Goal: Task Accomplishment & Management: Manage account settings

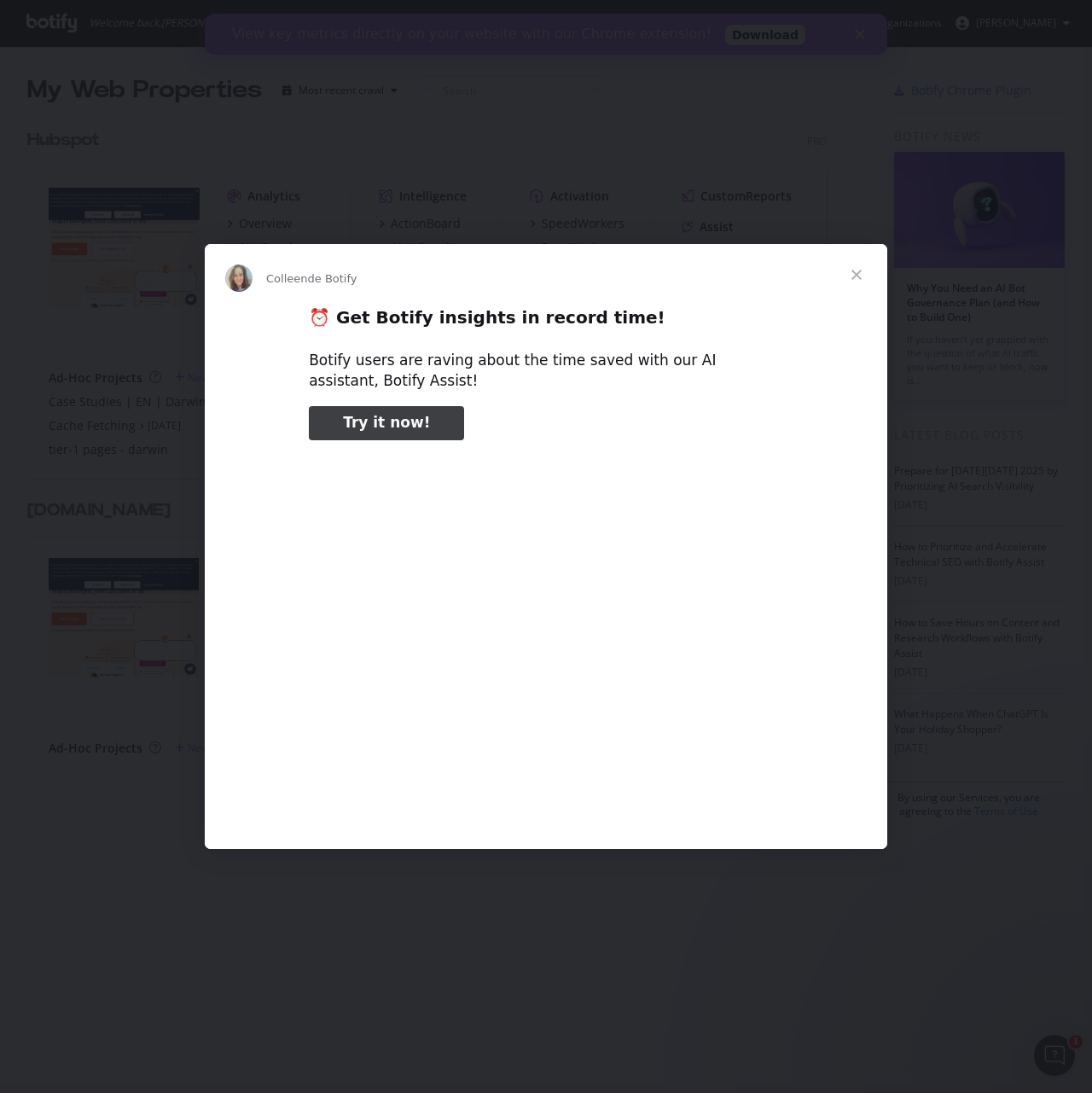
type input "1699937"
click at [134, 560] on div "Intercom Messenger" at bounding box center [546, 546] width 1092 height 1093
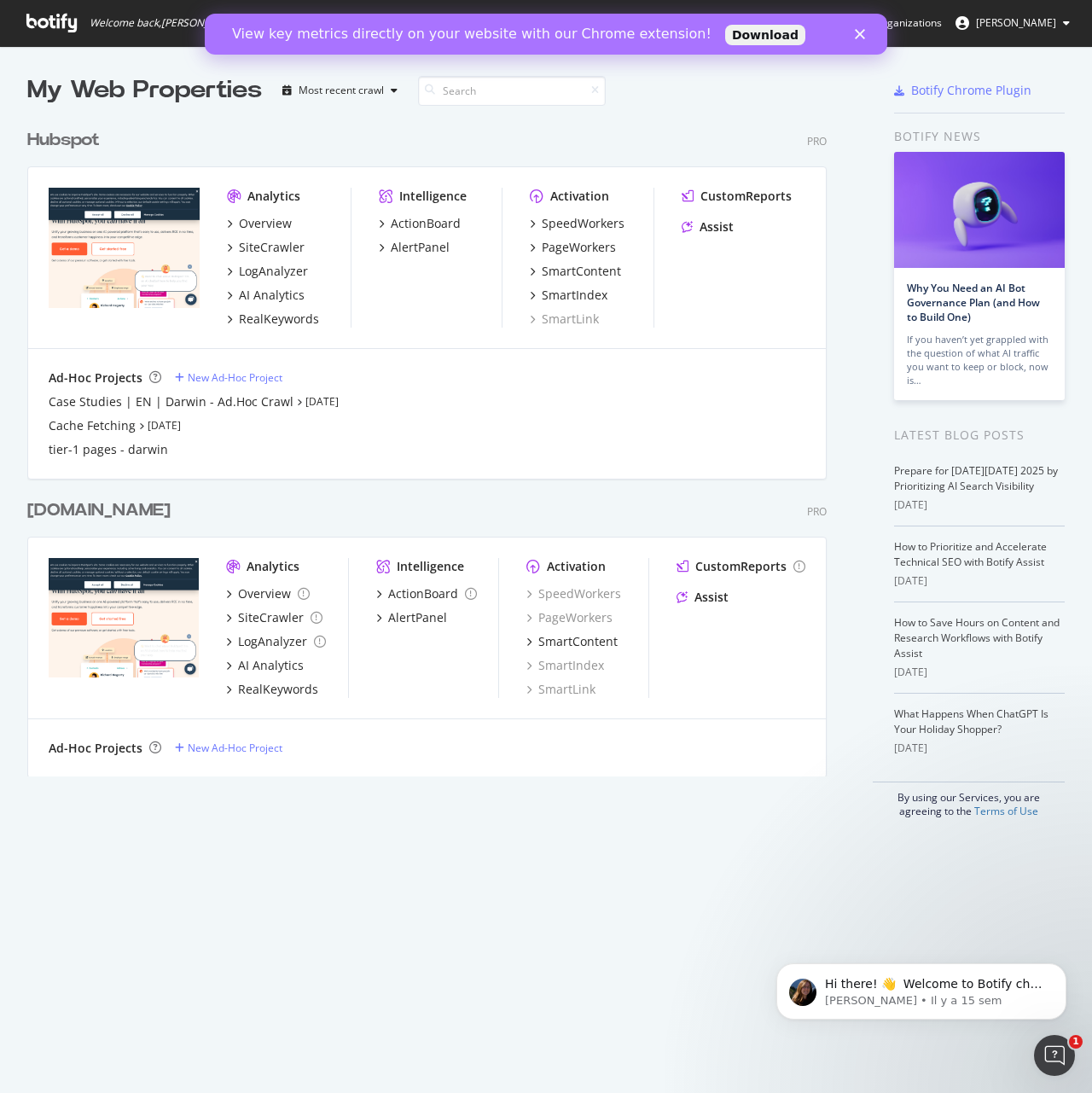
click at [70, 133] on div "Hubspot" at bounding box center [63, 140] width 72 height 24
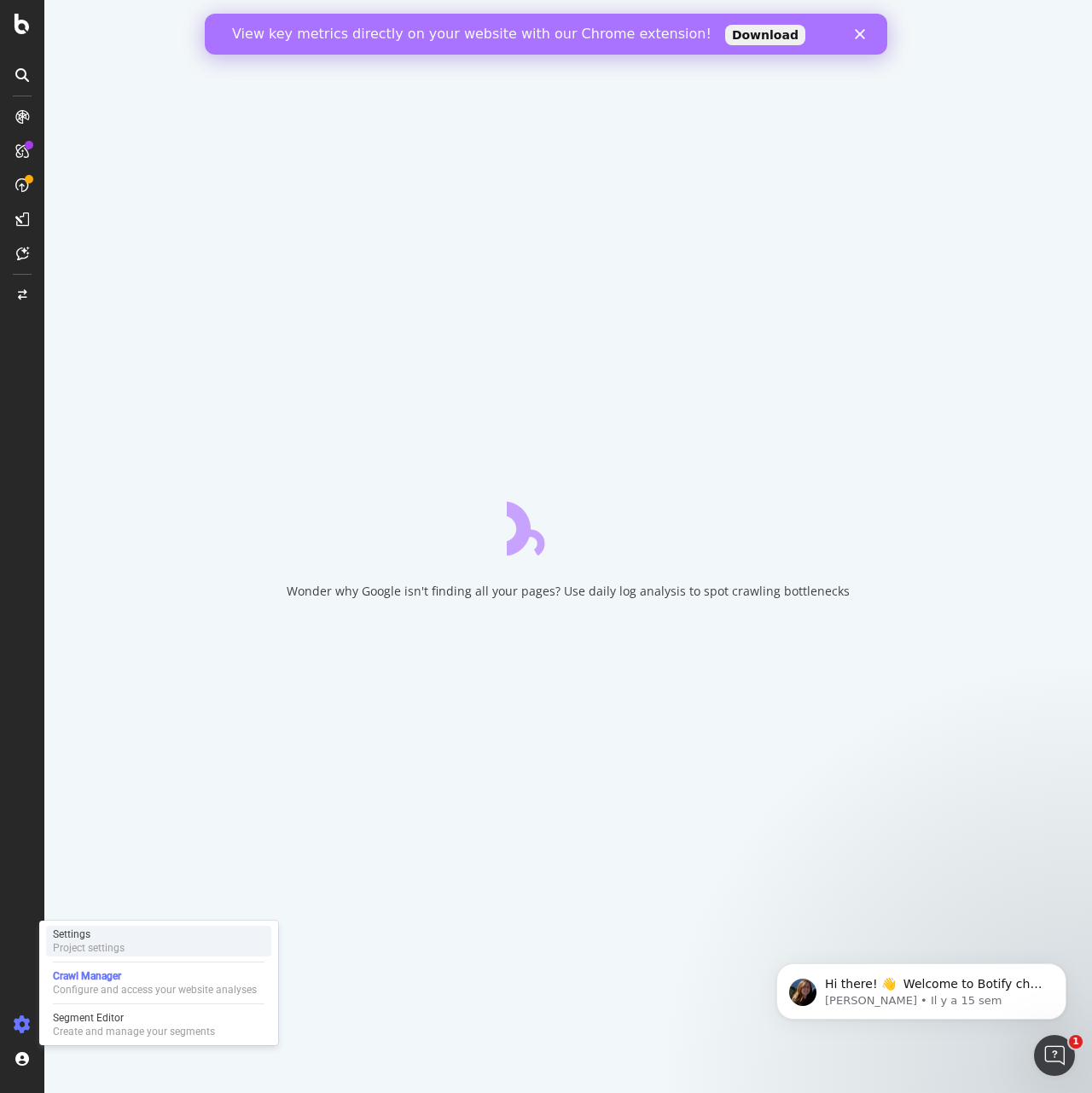
click at [70, 947] on div "Project settings" at bounding box center [88, 947] width 71 height 14
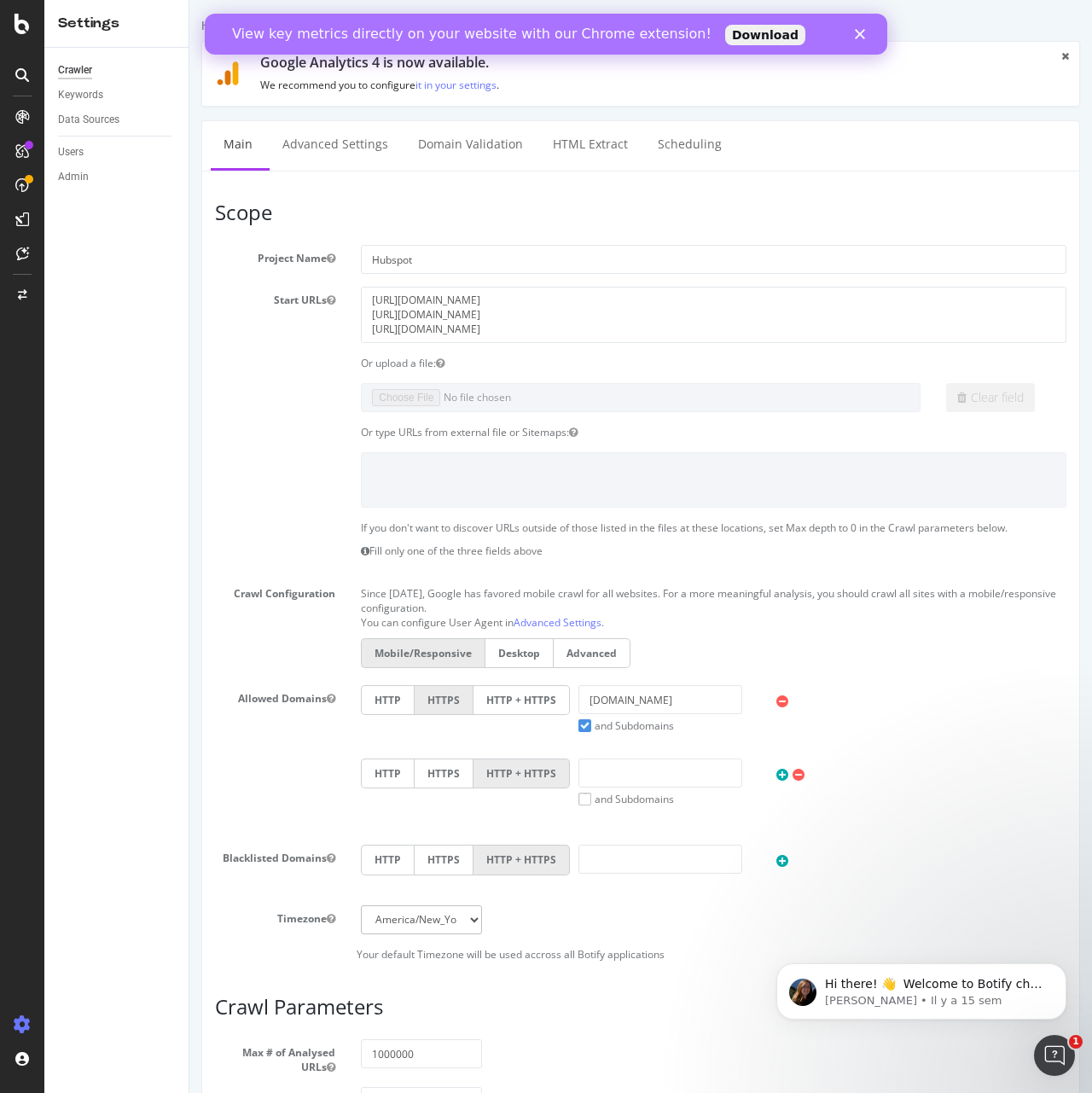
click at [128, 137] on div "Crawler Keywords Data Sources Users Admin" at bounding box center [116, 570] width 144 height 1045
click at [128, 122] on link "Data Sources" at bounding box center [117, 119] width 118 height 18
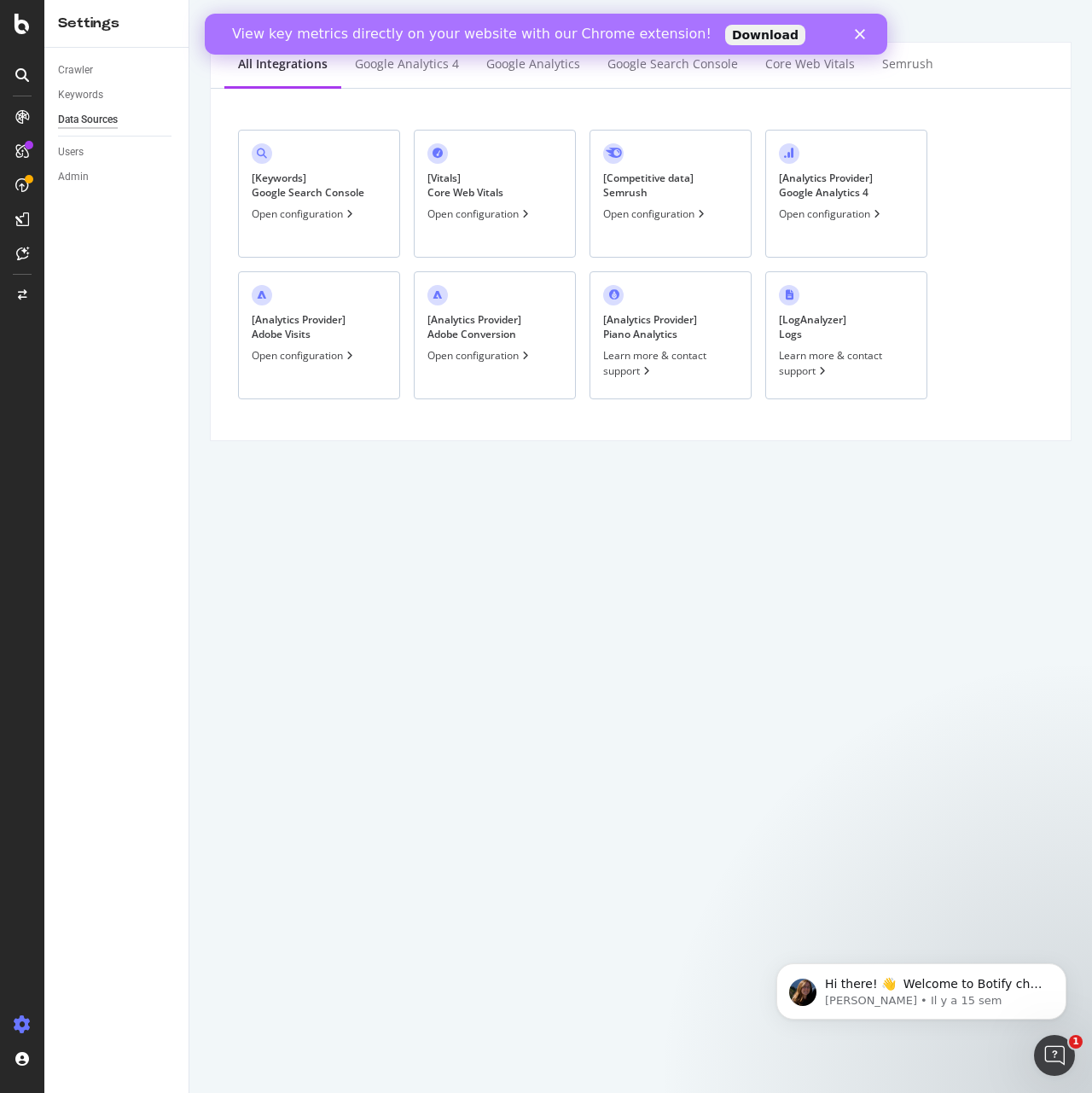
click at [225, 171] on div "[ Keywords ] Google Search Console Open configuration [ Vitals ] Core Web Vital…" at bounding box center [640, 264] width 860 height 351
click at [242, 180] on div "[ Keywords ] Google Search Console Open configuration" at bounding box center [319, 194] width 162 height 128
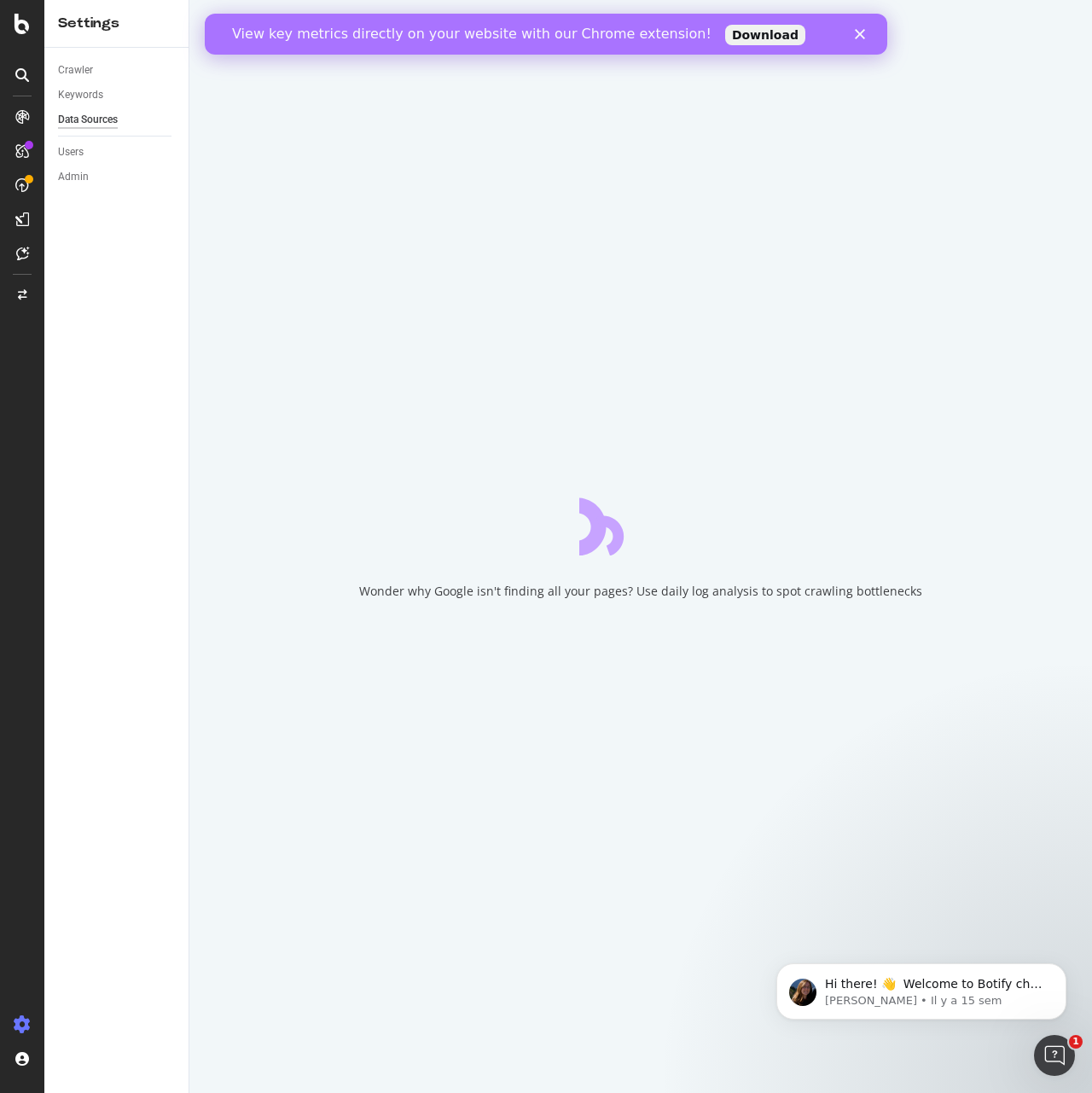
click at [366, 196] on div "Wonder why Google isn't finding all your pages? Use daily log analysis to spot …" at bounding box center [640, 546] width 902 height 1093
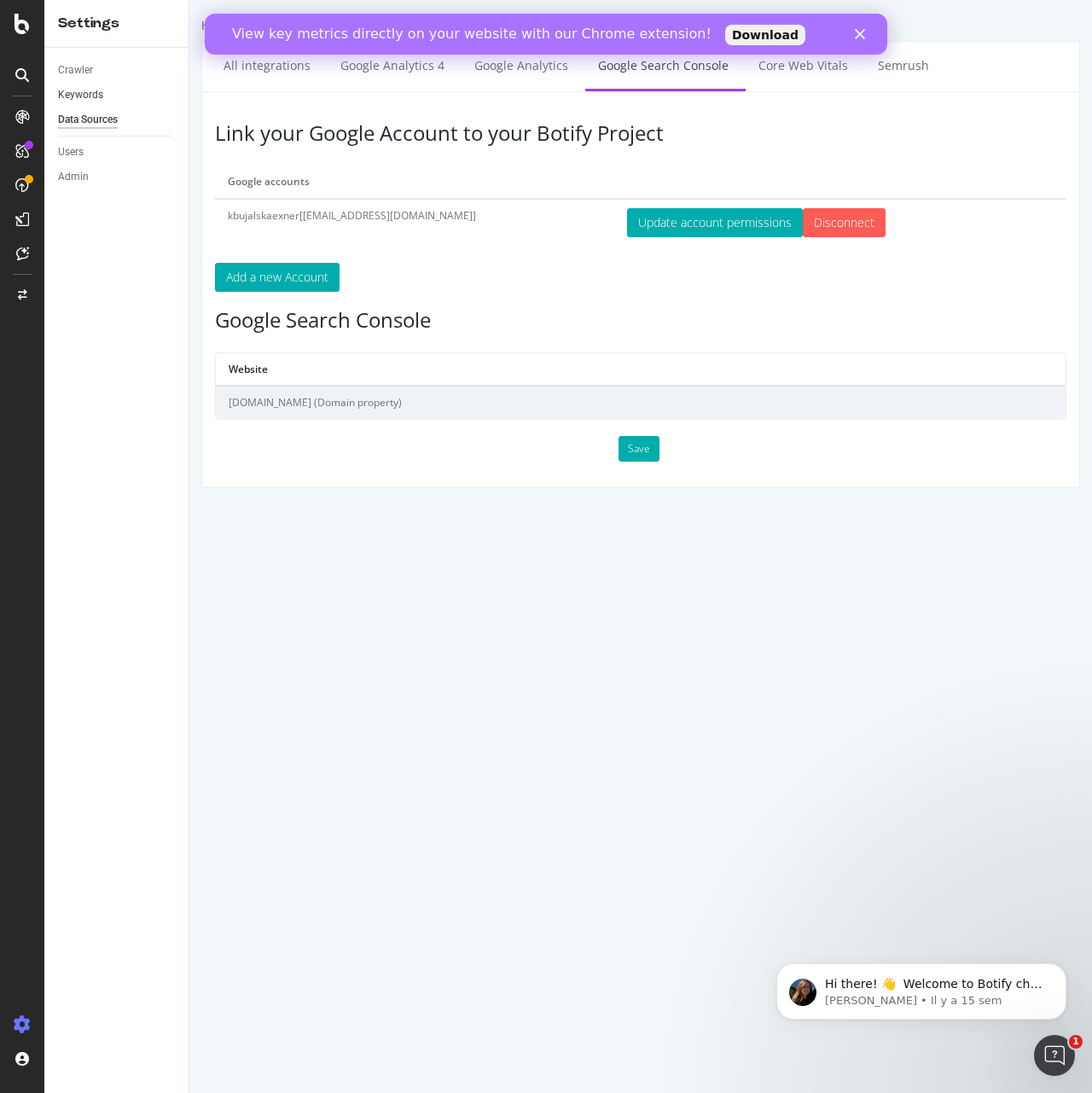
click at [108, 91] on link "Keywords" at bounding box center [117, 95] width 118 height 18
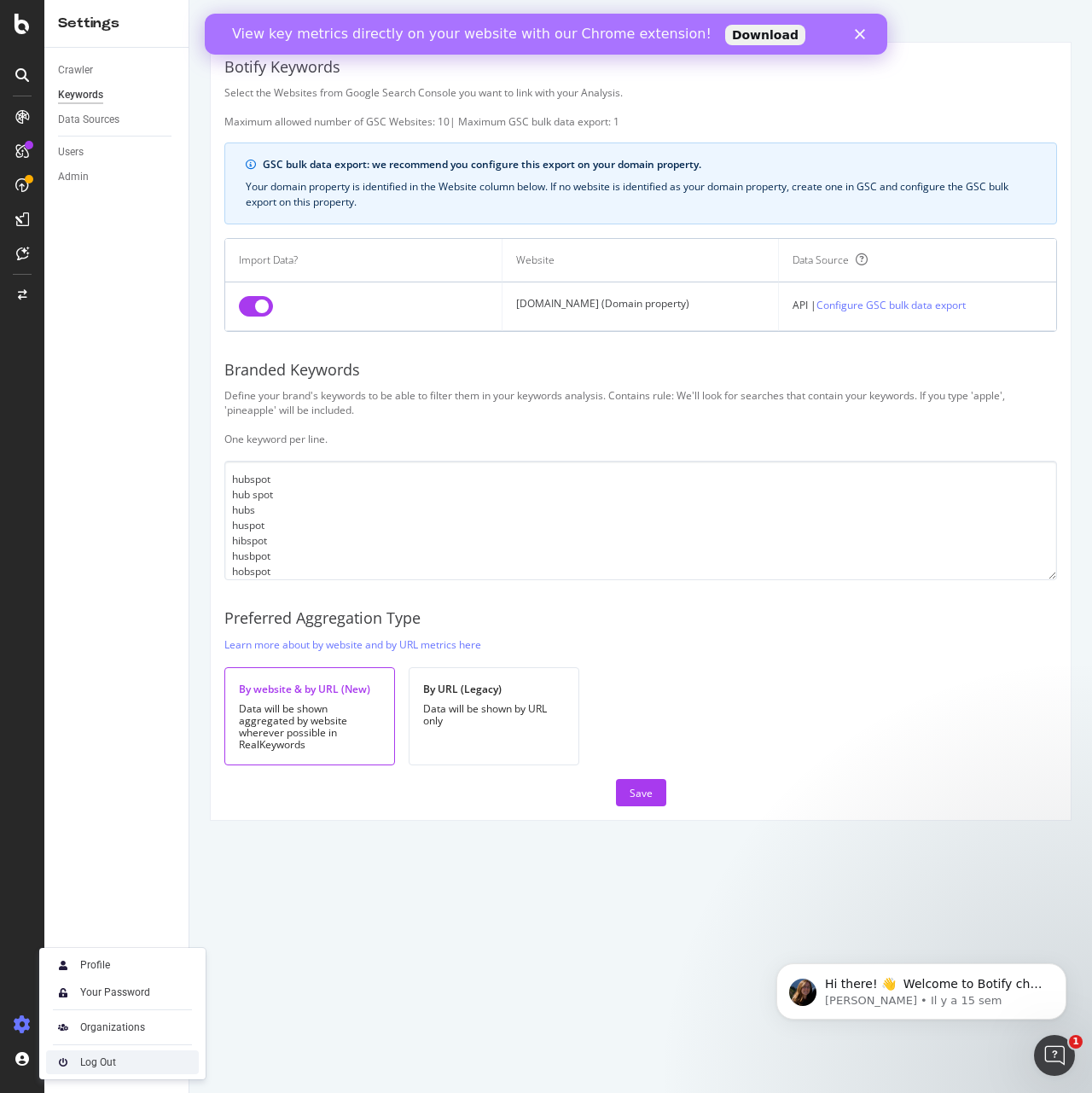
click at [77, 1063] on div "Log Out" at bounding box center [122, 1061] width 152 height 23
